Goal: Task Accomplishment & Management: Manage account settings

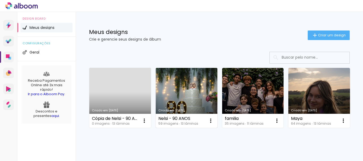
drag, startPoint x: 180, startPoint y: 108, endPoint x: 204, endPoint y: 126, distance: 29.7
click at [208, 130] on div "Criado em 08/10/25 Cópia de Nelsi - 90 ANOS 0 imagens ∙ 13 lâminas Abrir Fazer …" at bounding box center [220, 97] width 266 height 65
click at [211, 121] on iron-icon at bounding box center [211, 121] width 6 height 6
click at [193, 148] on paper-item "Fazer uma cópia" at bounding box center [189, 143] width 52 height 11
type input "Cópia de Nelsi - 90 ANOS"
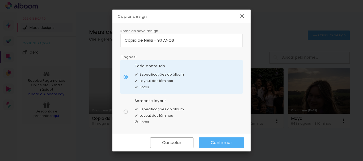
click at [209, 146] on paper-button "Confirmar" at bounding box center [221, 143] width 45 height 11
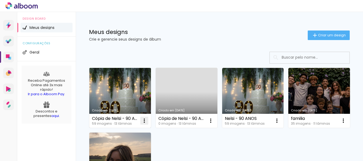
click at [143, 123] on iron-icon at bounding box center [144, 121] width 6 height 6
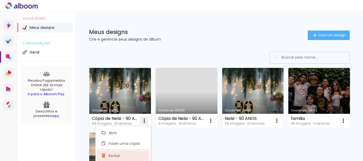
click at [126, 156] on paper-item "Excluir" at bounding box center [123, 156] width 52 height 11
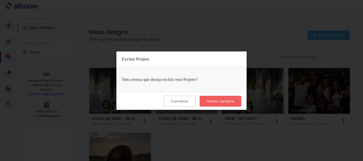
click at [0, 0] on slot "Tenho certeza" at bounding box center [0, 0] width 0 height 0
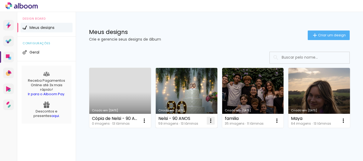
click at [213, 121] on iron-icon at bounding box center [211, 121] width 6 height 6
click at [185, 143] on span "Fazer uma cópia" at bounding box center [190, 144] width 31 height 4
type input "Cópia de Nelsi - 90 ANOS"
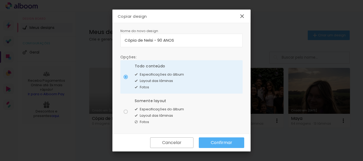
click at [207, 143] on paper-button "Confirmar" at bounding box center [221, 143] width 45 height 11
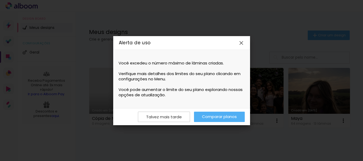
click at [209, 124] on div "Talvez mais tarde Comparar planos" at bounding box center [181, 116] width 137 height 17
click at [205, 122] on link "Comparar planos" at bounding box center [219, 117] width 51 height 10
click at [164, 120] on paper-button "Talvez mais tarde" at bounding box center [164, 117] width 52 height 10
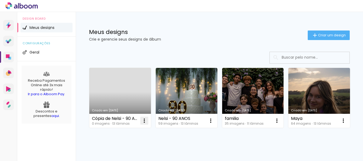
click at [144, 121] on iron-icon at bounding box center [144, 121] width 6 height 6
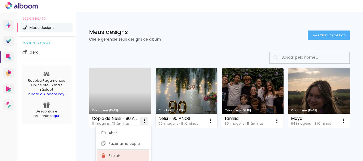
click at [126, 154] on paper-item "Excluir" at bounding box center [123, 156] width 52 height 11
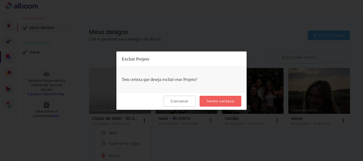
click at [0, 0] on slot "Tenho certeza" at bounding box center [0, 0] width 0 height 0
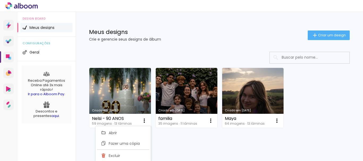
click at [133, 145] on span "Fazer uma cópia" at bounding box center [124, 144] width 31 height 4
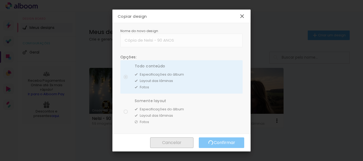
click at [179, 81] on paper-radio-group "Todo conteúdo Especificações do álbum Layout das lâminas Fotos Somente layout E…" at bounding box center [181, 94] width 122 height 70
click at [241, 15] on iron-icon at bounding box center [242, 16] width 6 height 6
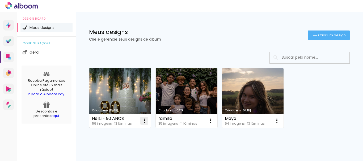
click at [146, 120] on iron-icon at bounding box center [144, 121] width 6 height 6
click at [132, 148] on paper-item "Fazer uma cópia" at bounding box center [123, 143] width 52 height 11
type input "Cópia de Nelsi - 90 ANOS"
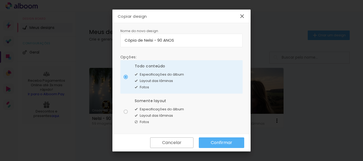
click at [201, 144] on paper-button "Confirmar" at bounding box center [221, 143] width 45 height 11
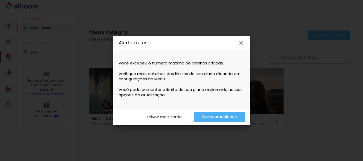
click at [241, 41] on iron-icon at bounding box center [241, 43] width 6 height 6
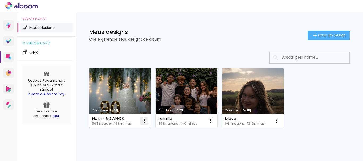
click at [145, 119] on iron-icon at bounding box center [144, 121] width 6 height 6
click at [135, 142] on span "Fazer uma cópia" at bounding box center [124, 144] width 31 height 4
type input "Cópia de Nelsi - 90 ANOS"
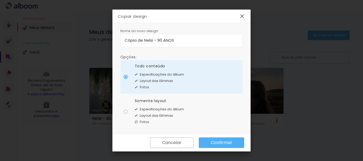
click at [205, 144] on paper-button "Confirmar" at bounding box center [221, 143] width 45 height 11
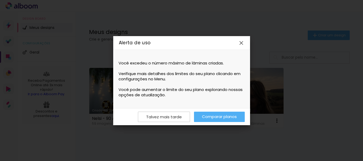
click at [237, 46] on paper-icon-button at bounding box center [241, 43] width 11 height 11
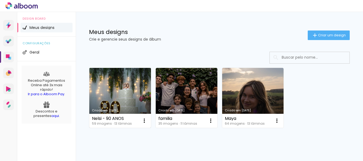
click at [127, 100] on link "Criado em [DATE]" at bounding box center [120, 98] width 62 height 60
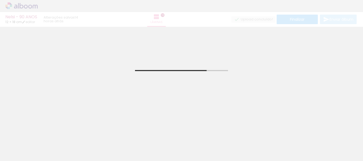
drag, startPoint x: 86, startPoint y: 144, endPoint x: 82, endPoint y: 146, distance: 4.9
click at [82, 146] on div at bounding box center [83, 143] width 18 height 26
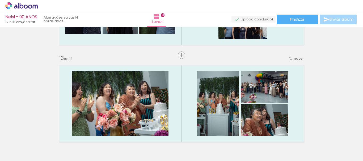
scroll to position [1104, 0]
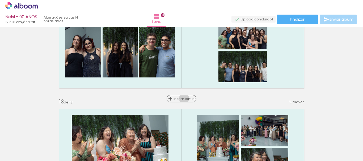
click at [182, 99] on span "Inserir lâmina" at bounding box center [184, 98] width 21 height 3
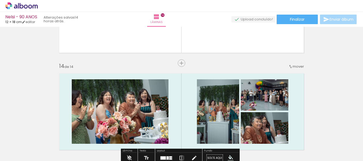
scroll to position [1148, 0]
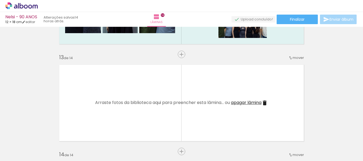
click at [237, 102] on span "apagar lâmina" at bounding box center [246, 103] width 31 height 6
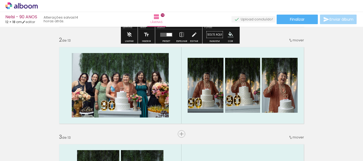
scroll to position [133, 0]
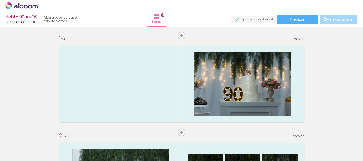
scroll to position [133, 0]
